Goal: Check status: Check status

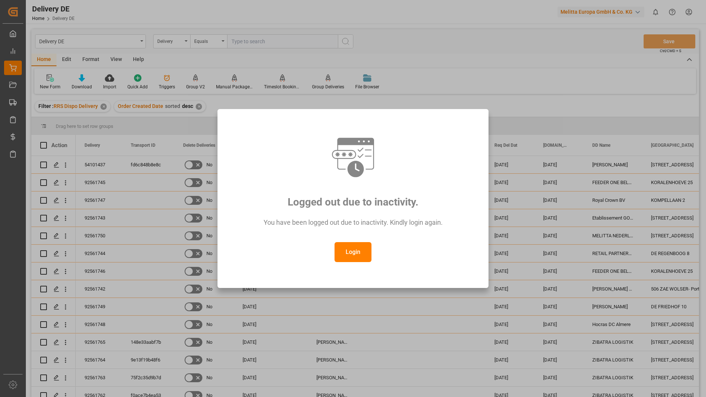
scroll to position [148, 0]
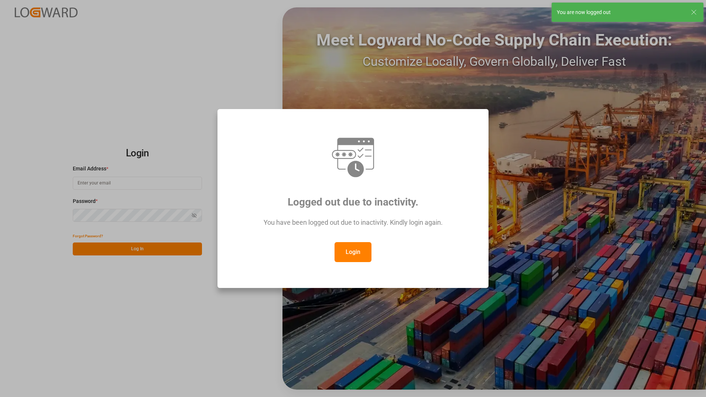
type input "[PERSON_NAME][EMAIL_ADDRESS][DOMAIN_NAME]"
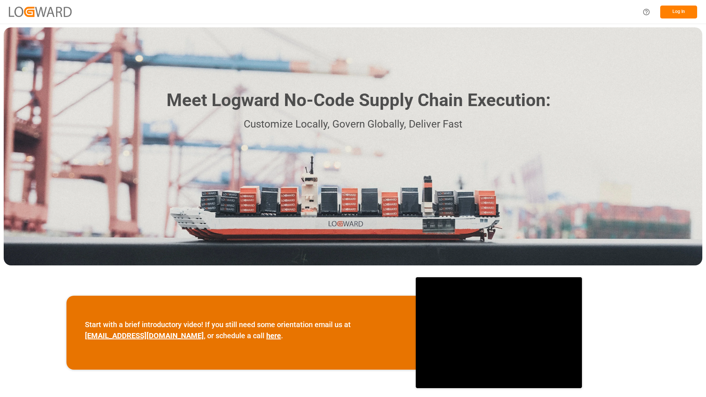
click at [687, 13] on button "Log In" at bounding box center [678, 12] width 37 height 13
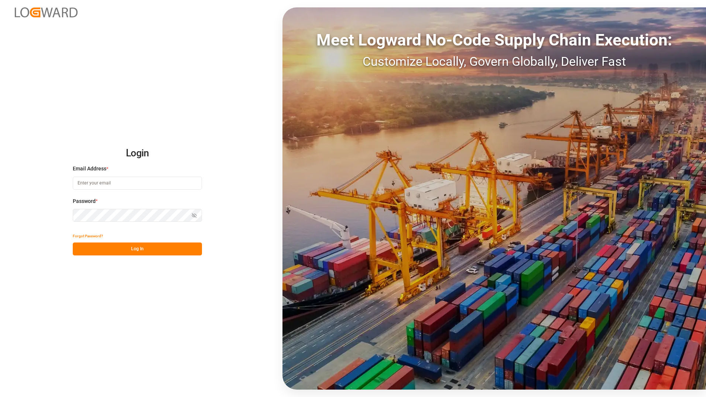
type input "[PERSON_NAME][EMAIL_ADDRESS][DOMAIN_NAME]"
click at [115, 250] on button "Log In" at bounding box center [137, 248] width 129 height 13
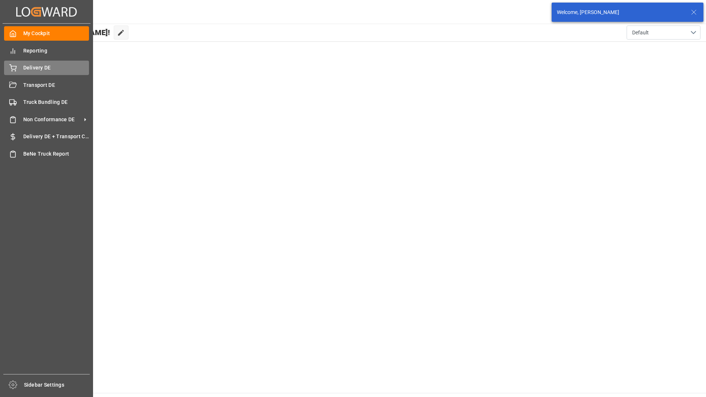
click at [13, 64] on div "Delivery DE Delivery DE" at bounding box center [46, 68] width 85 height 14
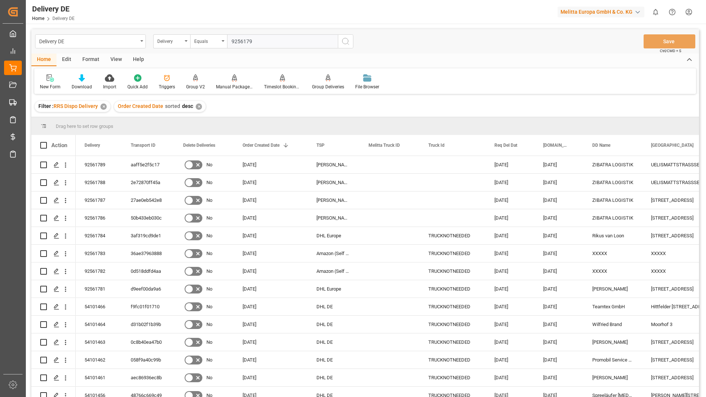
type input "92561790"
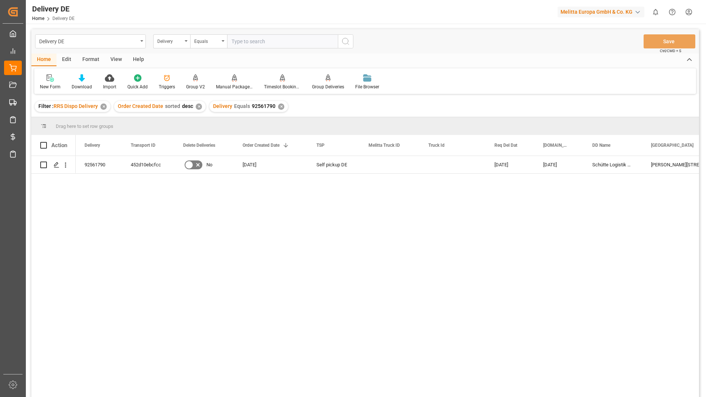
click at [281, 106] on div "✕" at bounding box center [281, 106] width 6 height 6
